Goal: Information Seeking & Learning: Learn about a topic

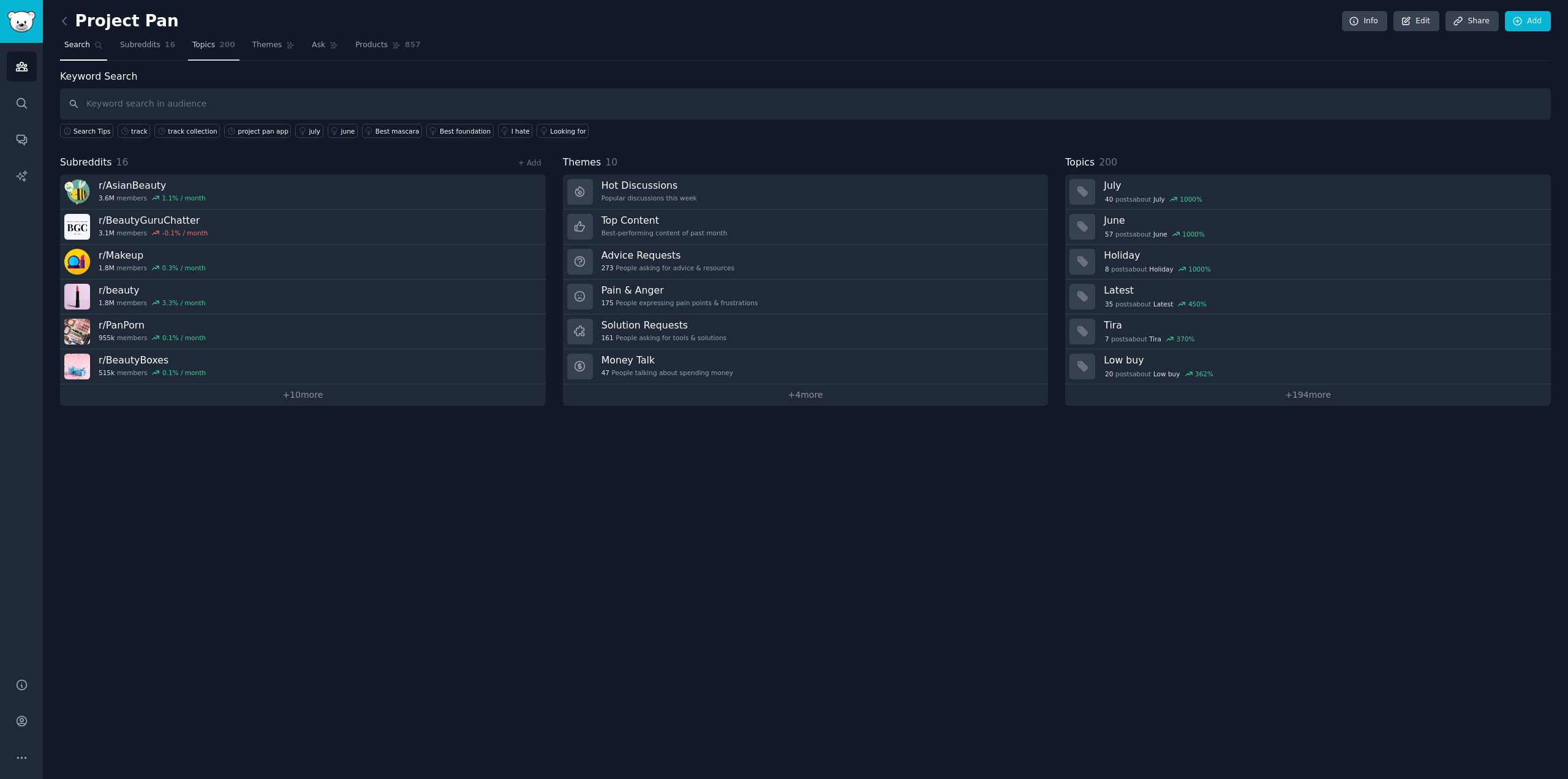
click at [206, 53] on link "Topics 200" at bounding box center [214, 48] width 52 height 25
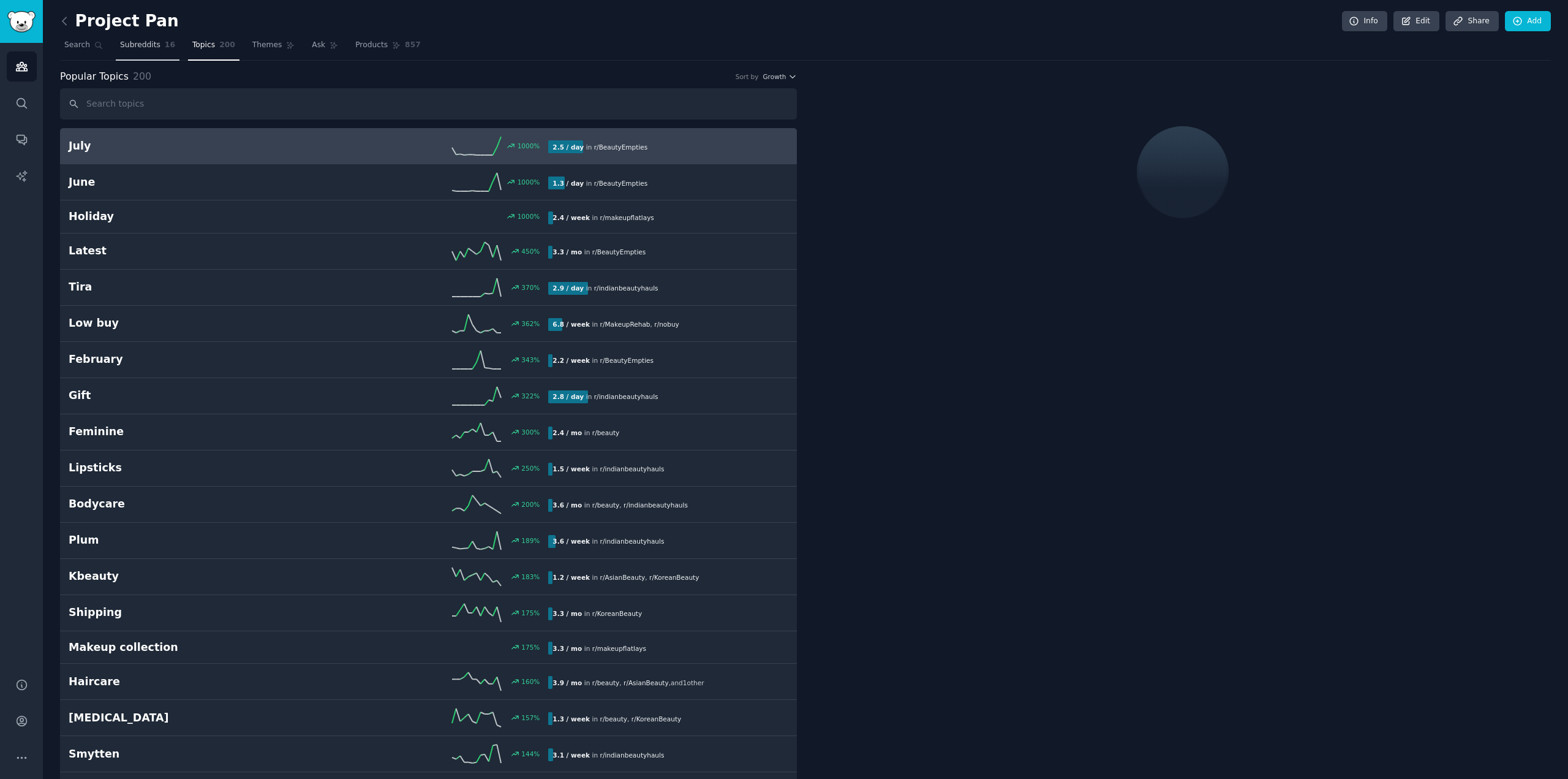
click at [135, 48] on span "Subreddits" at bounding box center [140, 45] width 41 height 11
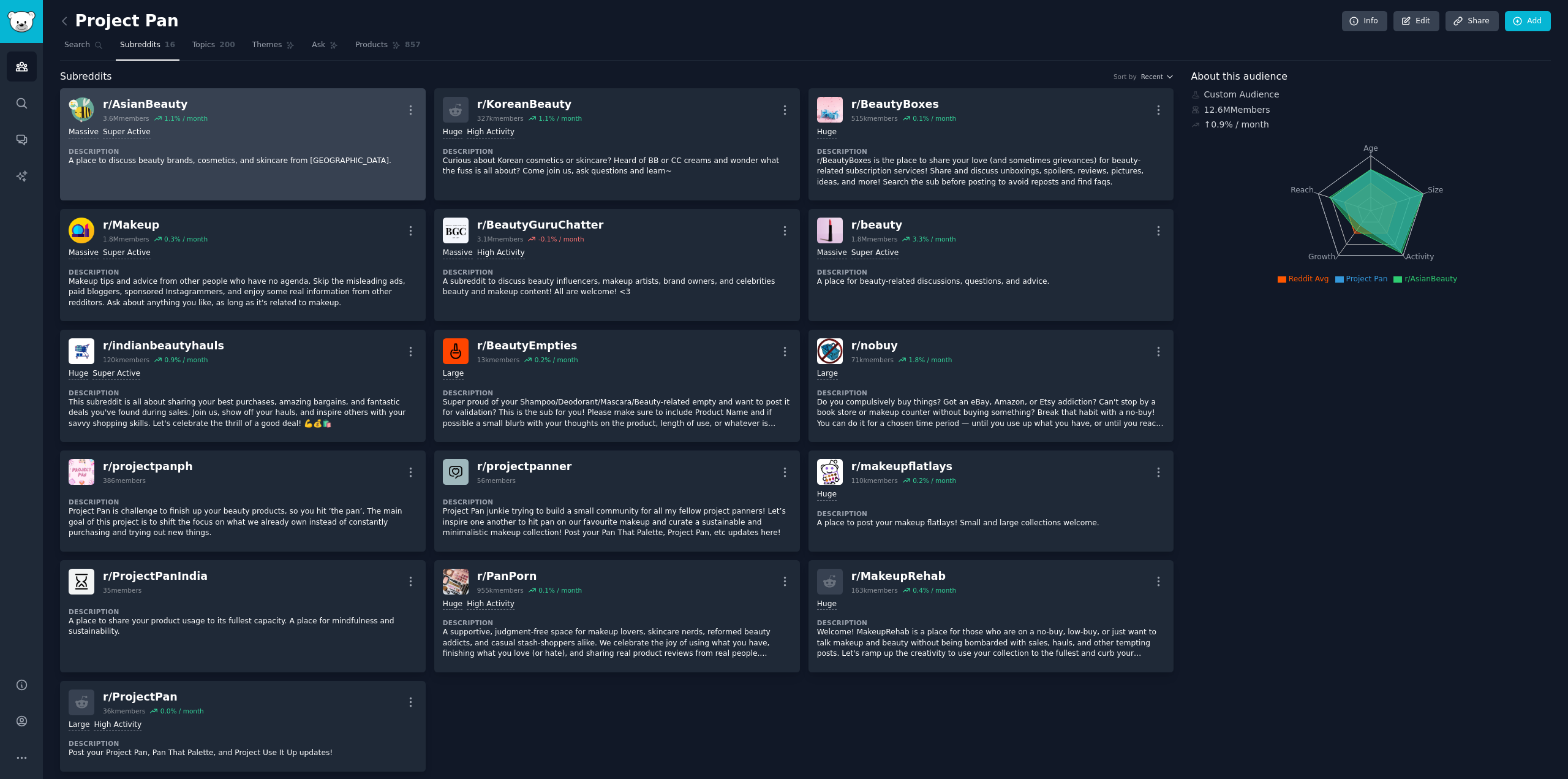
click at [180, 115] on div "1.1 % / month" at bounding box center [185, 118] width 44 height 9
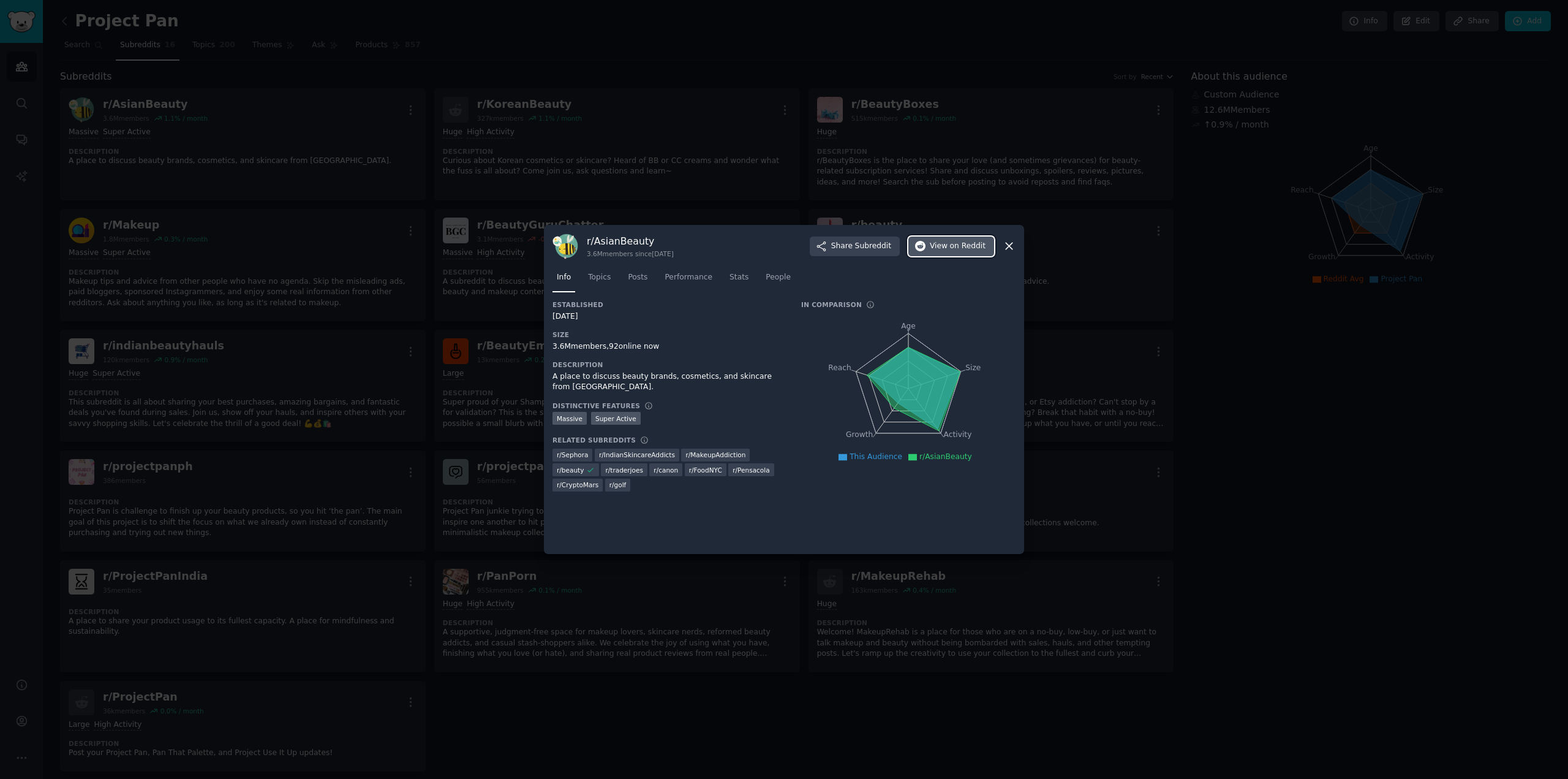
click at [941, 248] on span "View on Reddit" at bounding box center [957, 246] width 55 height 11
click at [1015, 246] on icon at bounding box center [1009, 245] width 13 height 13
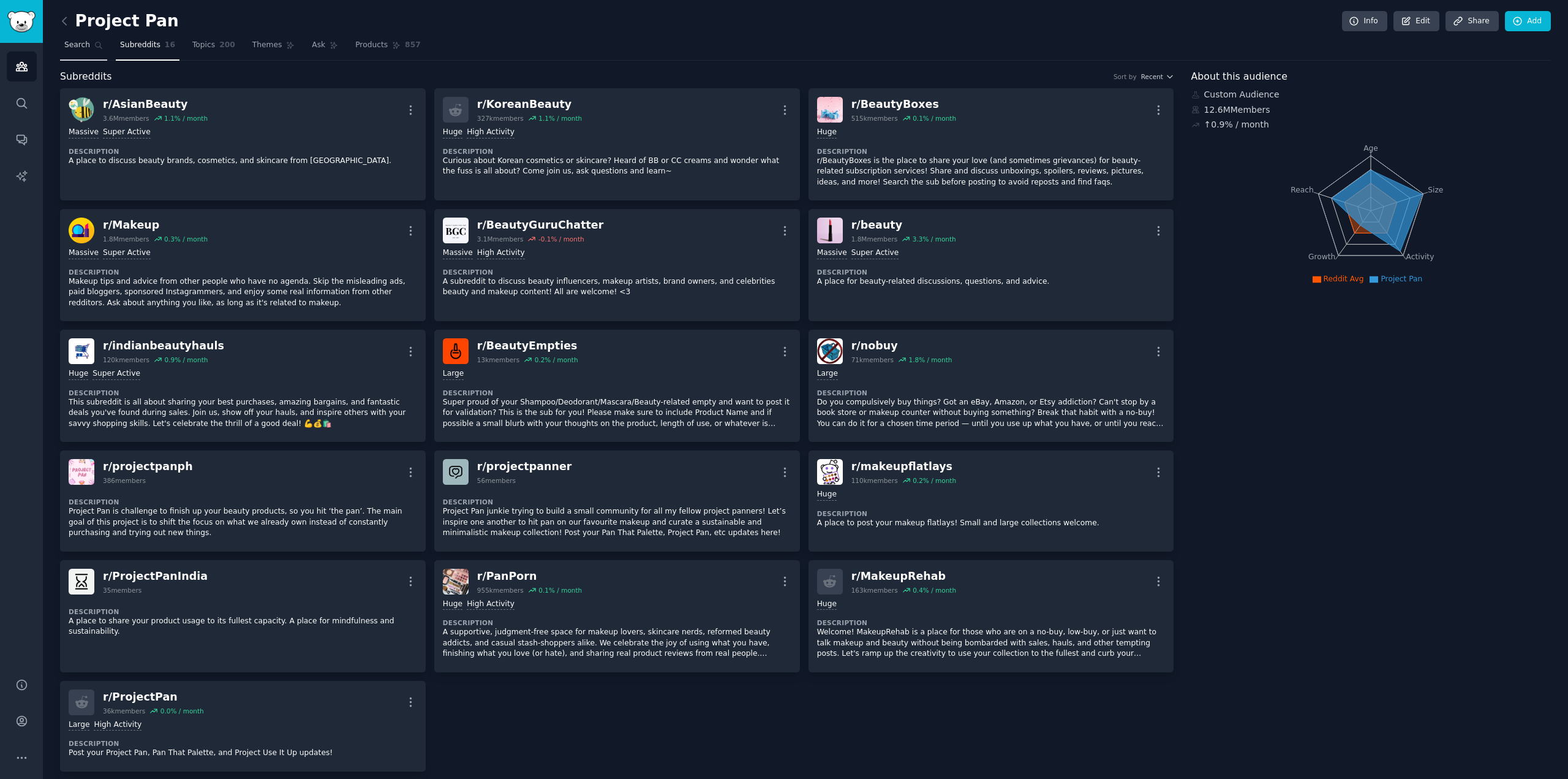
click at [82, 44] on span "Search" at bounding box center [77, 45] width 26 height 11
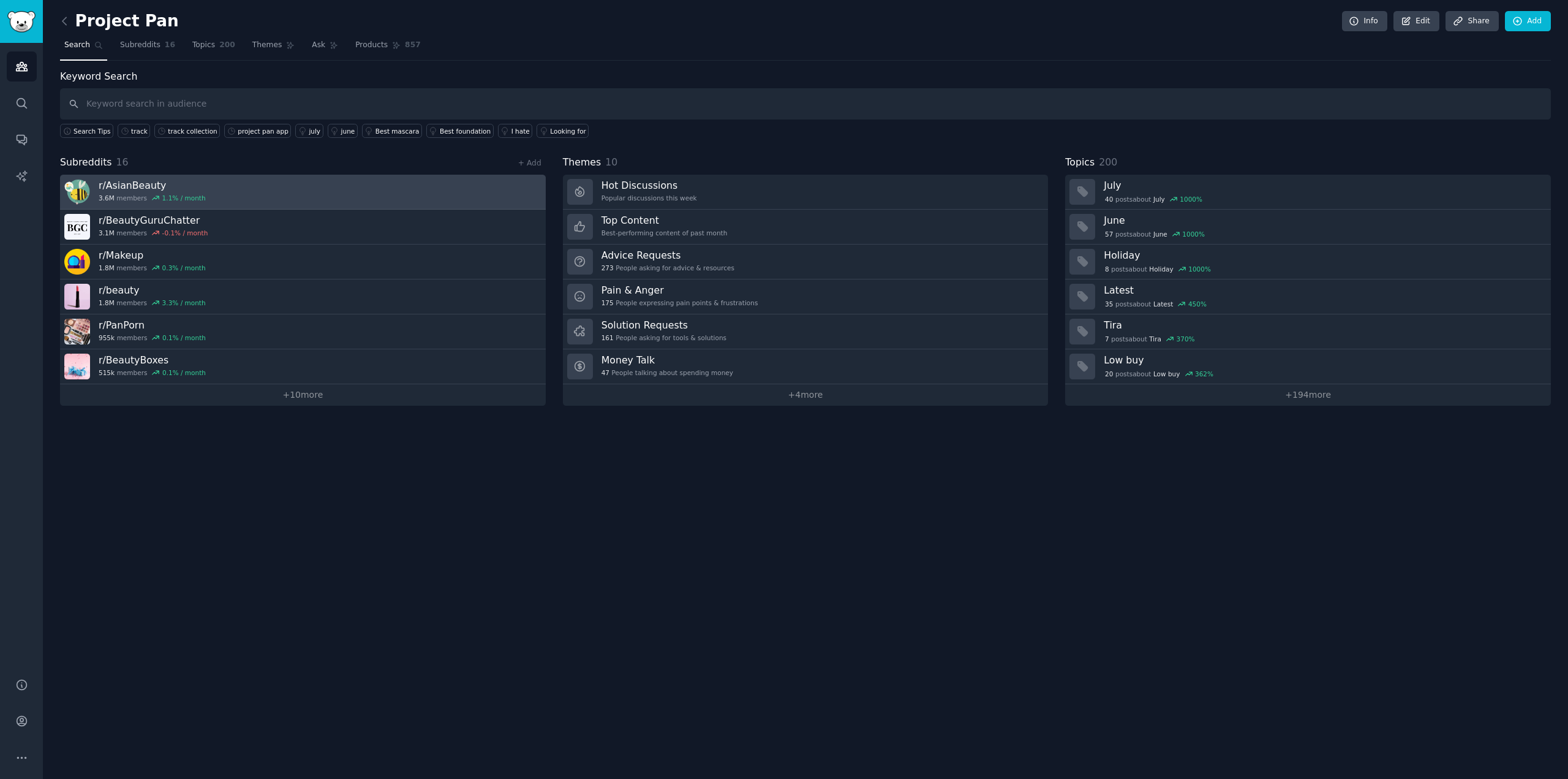
click at [137, 182] on h3 "r/ AsianBeauty" at bounding box center [151, 185] width 107 height 13
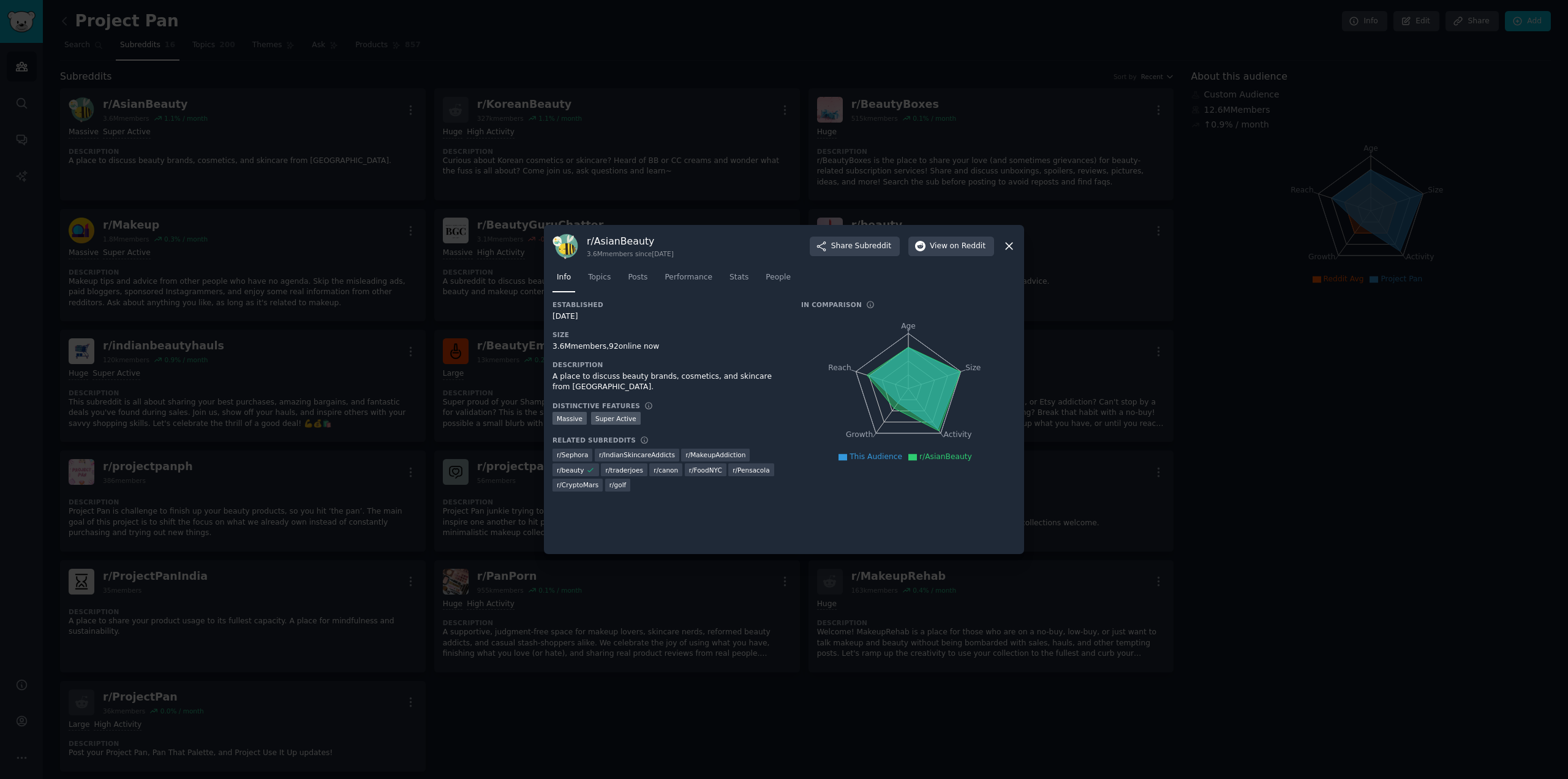
click at [1016, 246] on div "r/ AsianBeauty 3.6M members since [DATE] Share Subreddit View on Reddit Info To…" at bounding box center [784, 390] width 480 height 330
click at [1015, 246] on div "r/ AsianBeauty 3.6M members since [DATE] Share Subreddit View on Reddit Info To…" at bounding box center [784, 390] width 480 height 330
click at [1012, 248] on icon at bounding box center [1009, 245] width 13 height 13
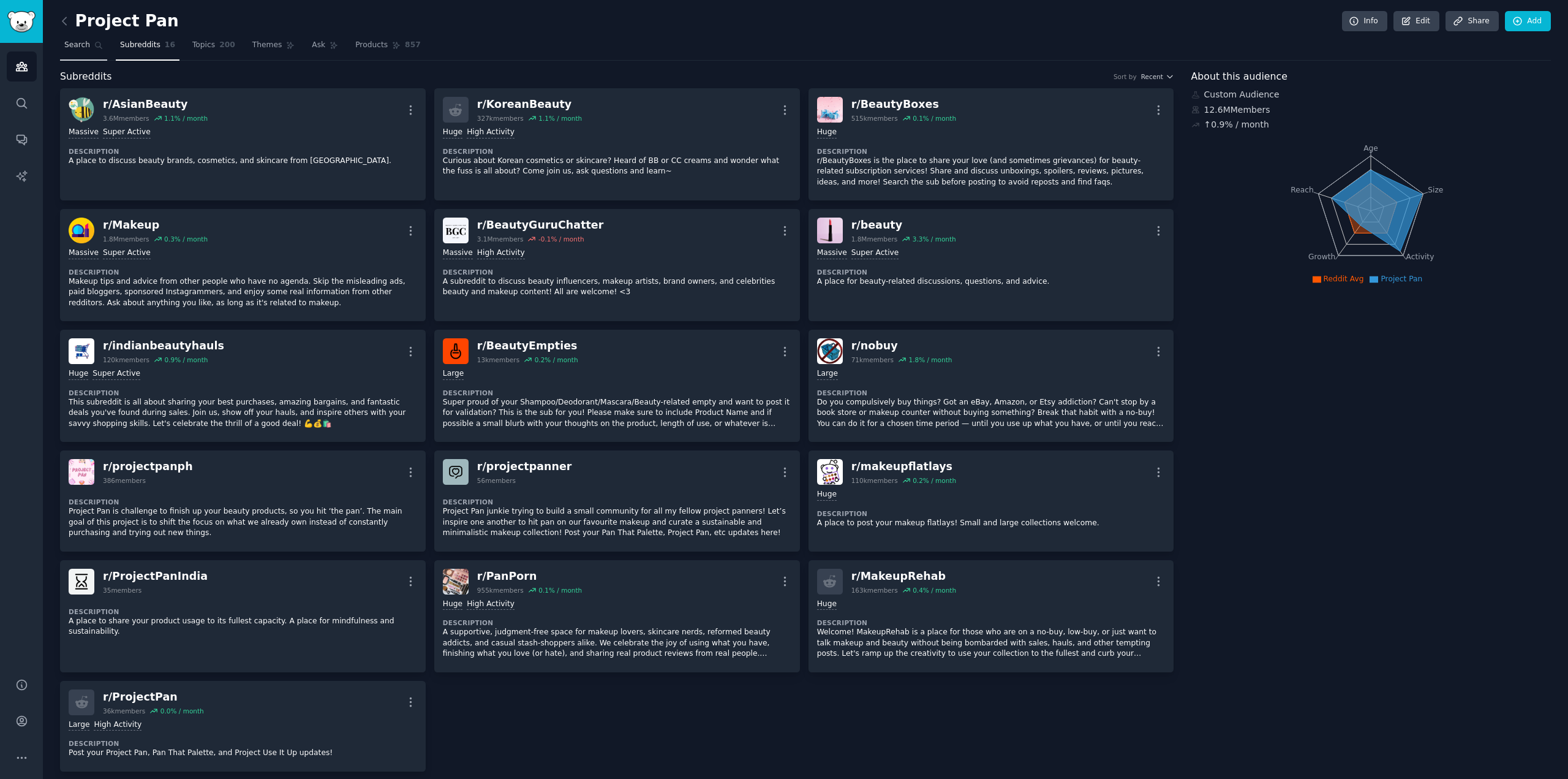
click at [67, 48] on span "Search" at bounding box center [77, 45] width 26 height 11
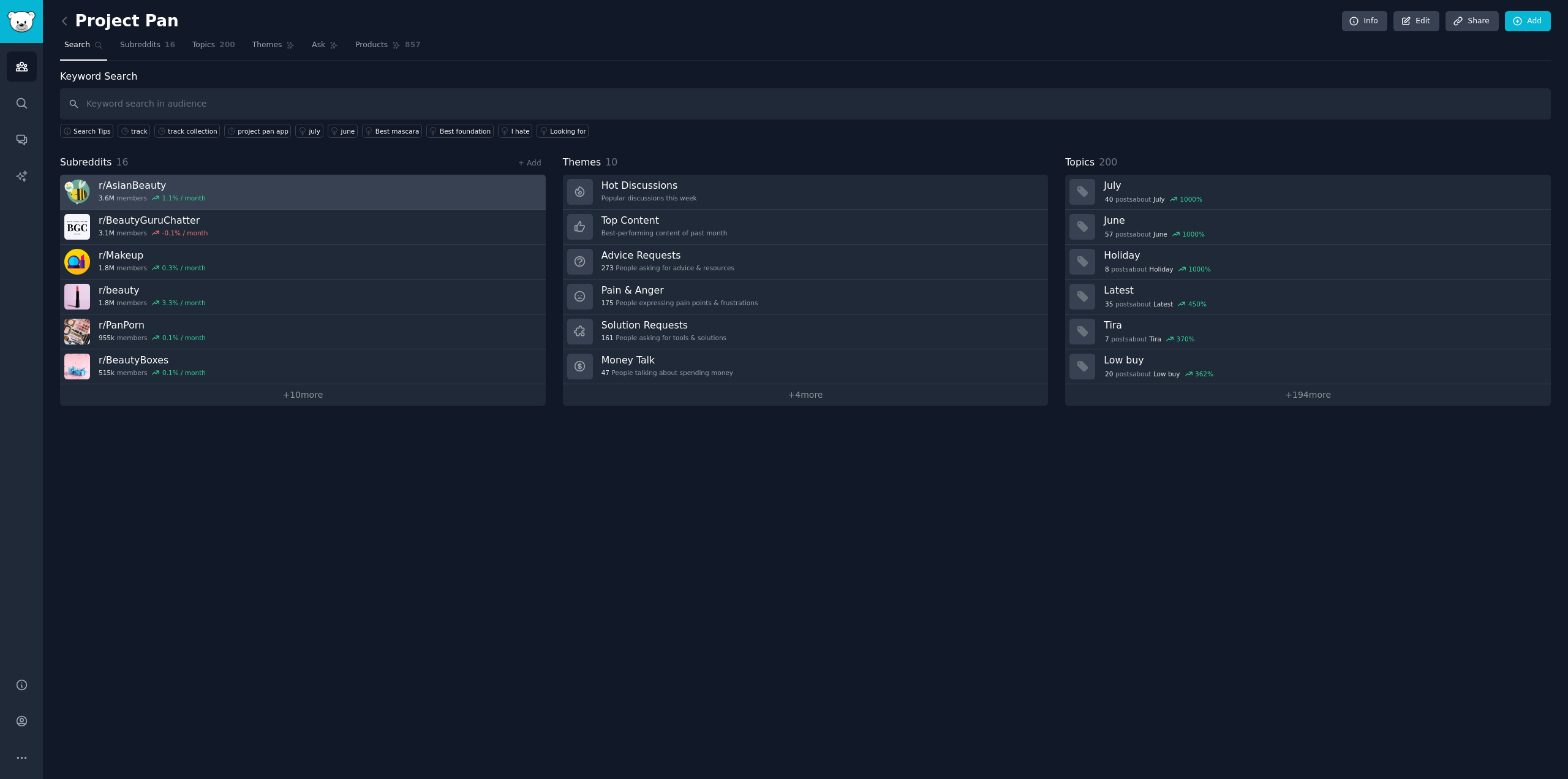
click at [305, 195] on link "r/ AsianBeauty 3.6M members 1.1 % / month" at bounding box center [302, 191] width 485 height 35
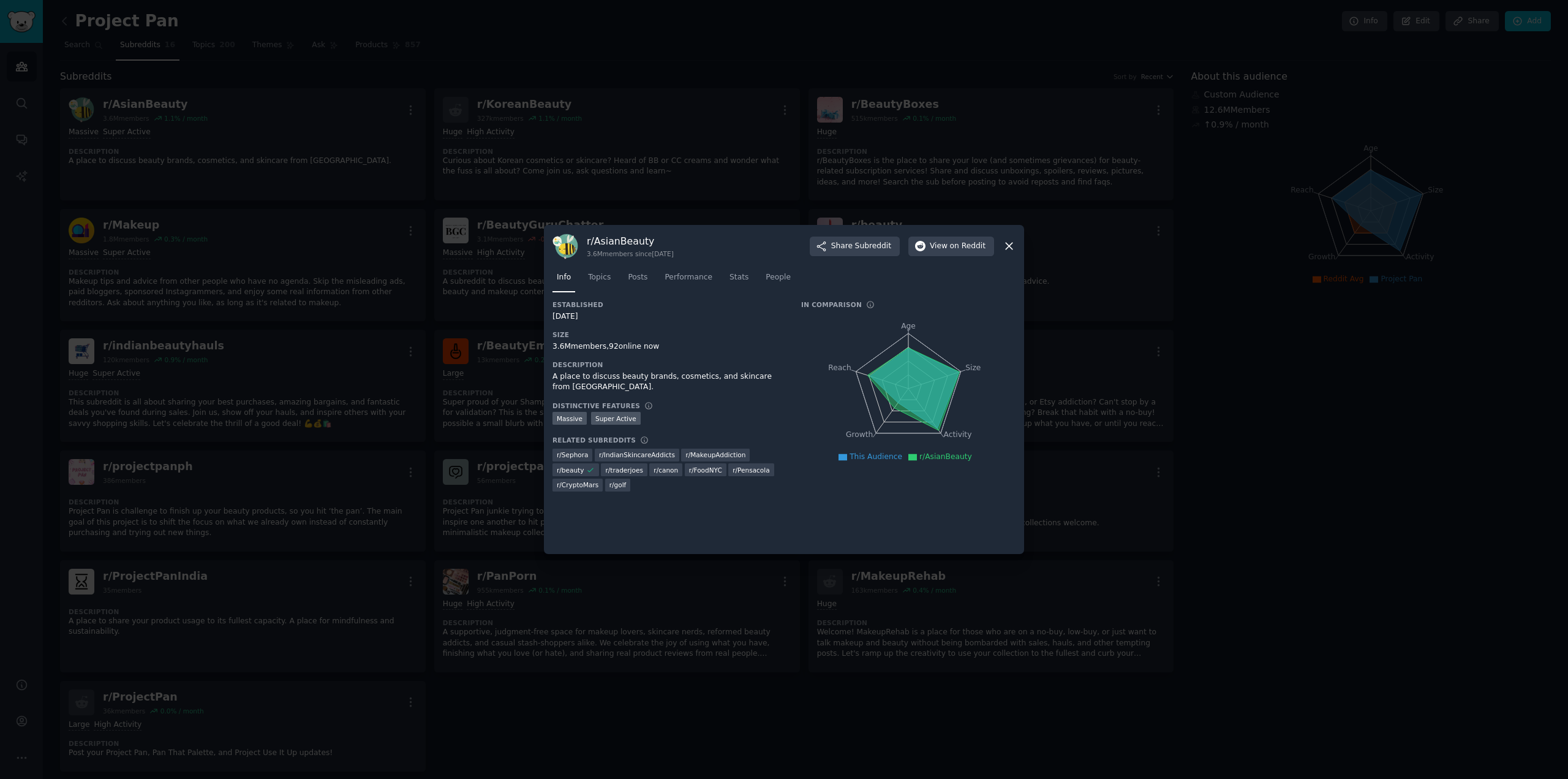
click at [1005, 252] on icon at bounding box center [1009, 245] width 13 height 13
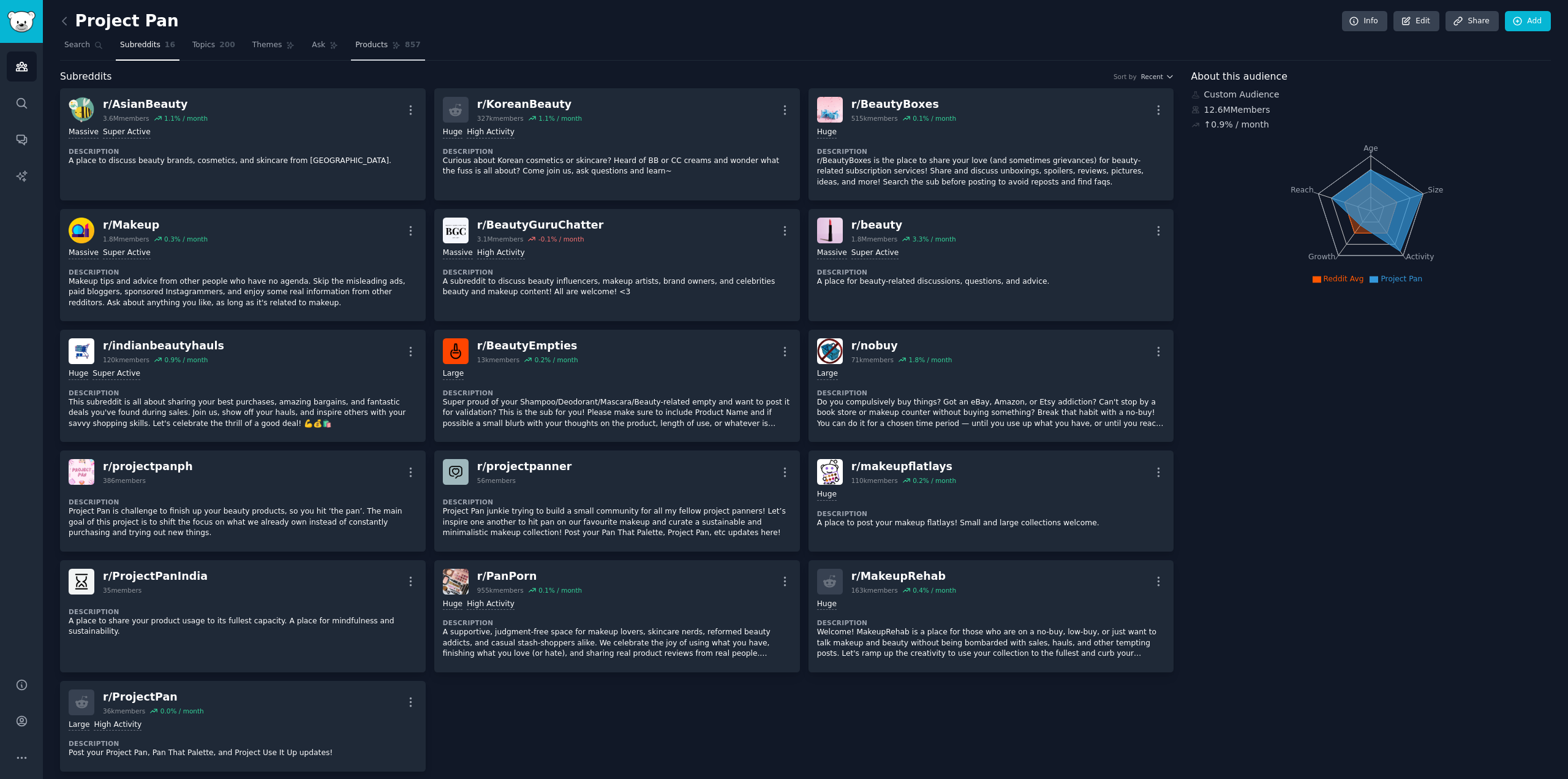
click at [369, 40] on link "Products 857" at bounding box center [387, 48] width 73 height 25
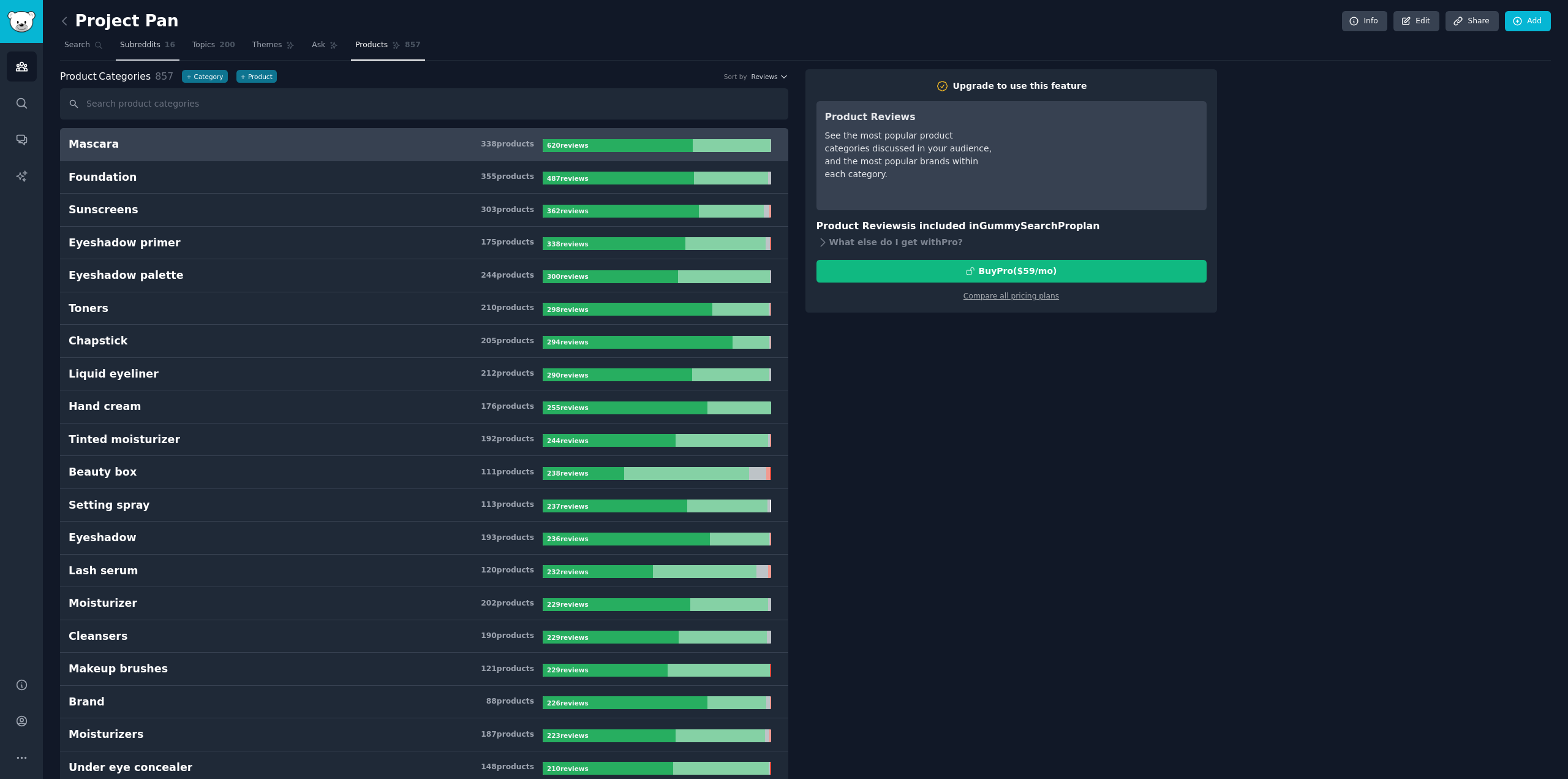
click at [124, 50] on span "Subreddits" at bounding box center [140, 45] width 41 height 11
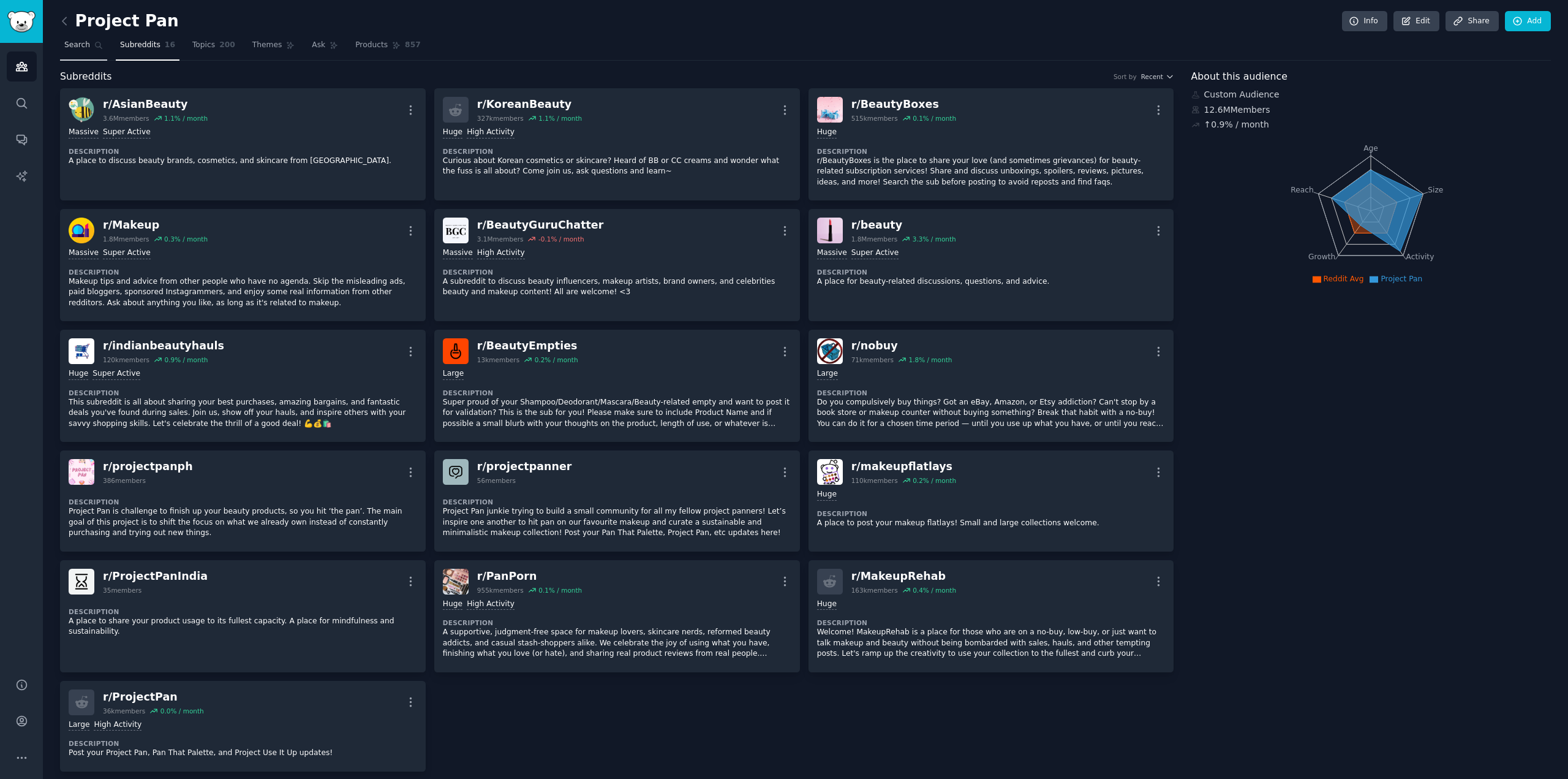
click at [73, 48] on span "Search" at bounding box center [77, 45] width 26 height 11
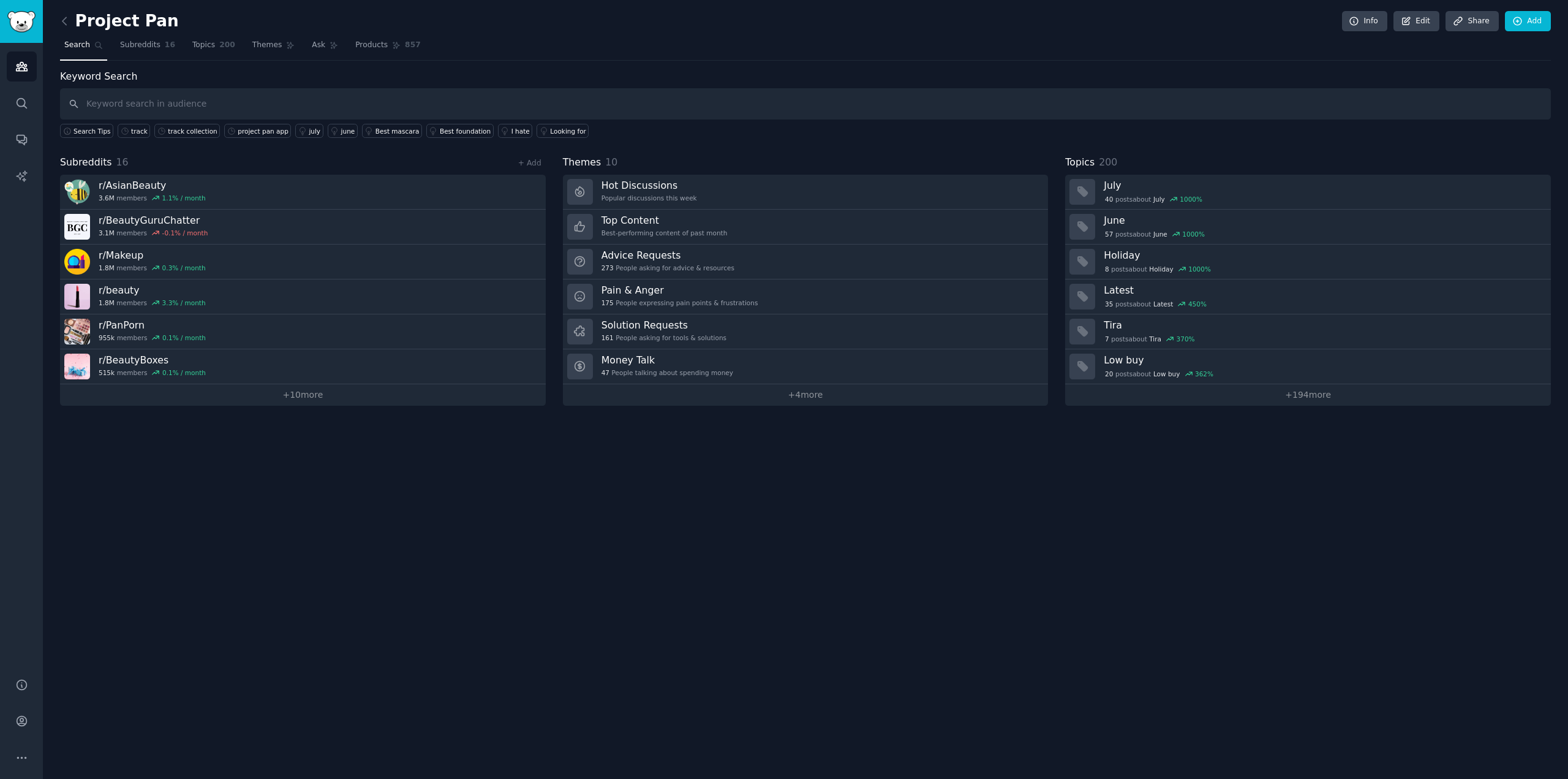
click at [147, 106] on input "text" at bounding box center [805, 103] width 1491 height 31
type input "app"
